Goal: Task Accomplishment & Management: Use online tool/utility

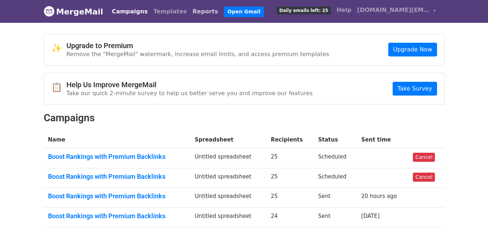
click at [190, 8] on link "Reports" at bounding box center [205, 11] width 31 height 14
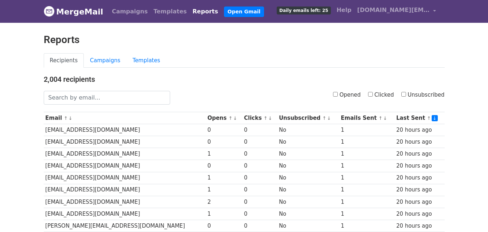
click at [373, 95] on input "Clicked" at bounding box center [370, 94] width 5 height 5
checkbox input "true"
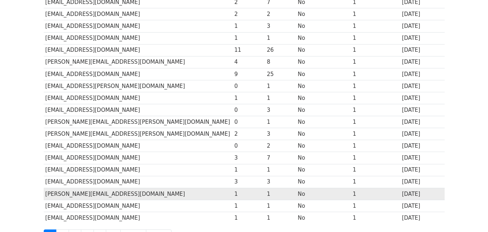
scroll to position [357, 0]
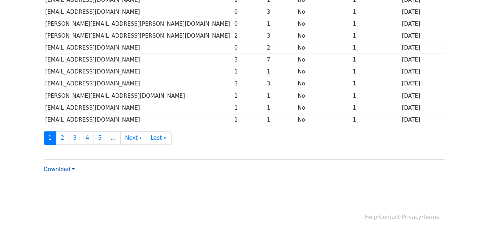
click at [62, 168] on link "Download" at bounding box center [59, 169] width 31 height 7
click at [61, 195] on link "Excel" at bounding box center [72, 195] width 57 height 12
